Goal: Information Seeking & Learning: Learn about a topic

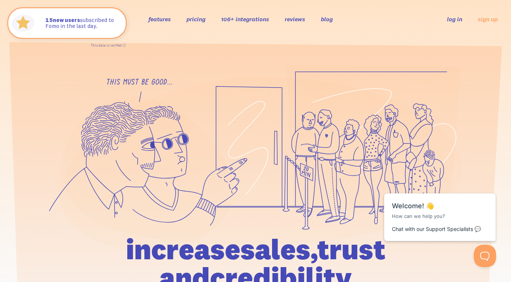
click at [227, 18] on link "106+ integrations" at bounding box center [245, 18] width 48 height 7
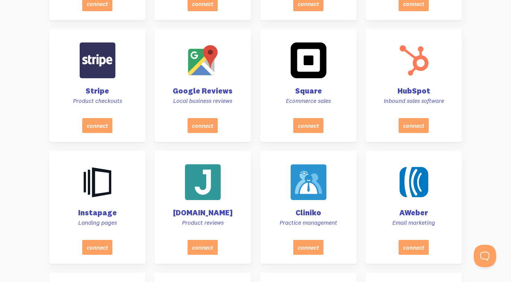
scroll to position [640, 0]
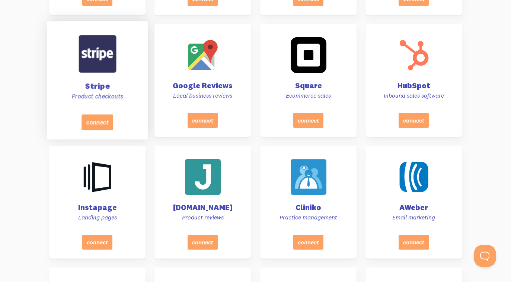
click at [98, 67] on div at bounding box center [98, 54] width 38 height 38
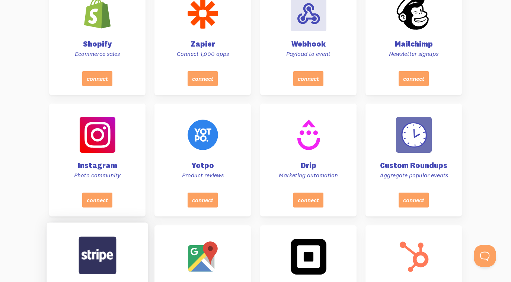
scroll to position [0, 0]
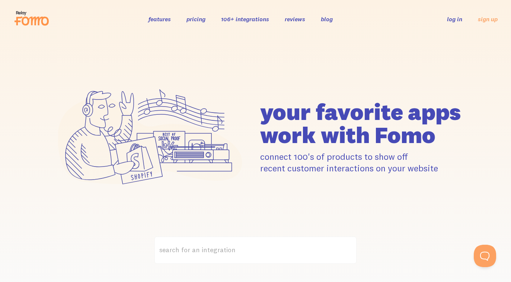
click at [162, 20] on link "features" at bounding box center [160, 18] width 22 height 7
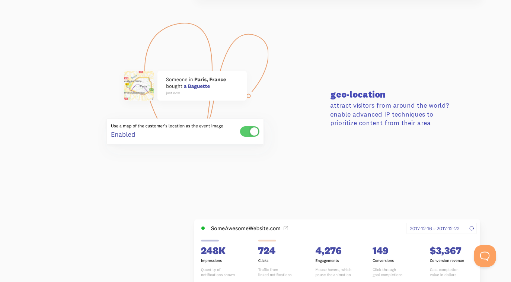
scroll to position [1809, 0]
